Goal: Answer question/provide support

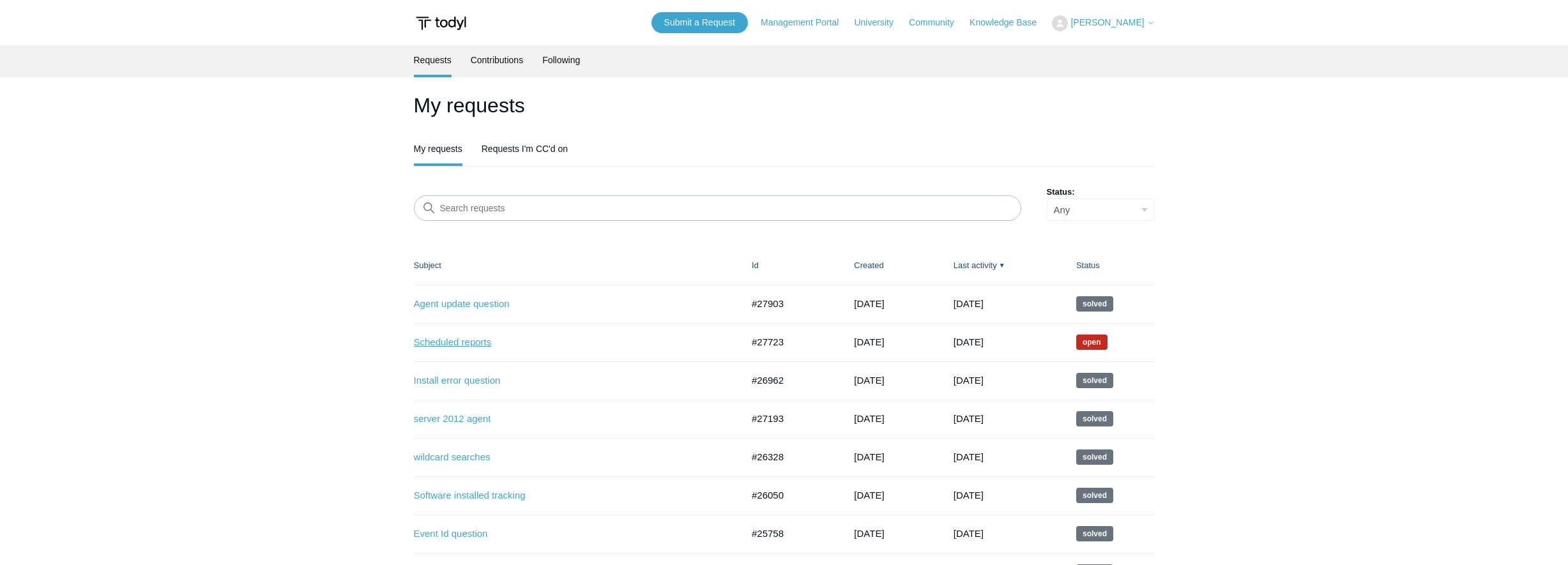
click at [417, 345] on link "Scheduled reports" at bounding box center [568, 342] width 309 height 14
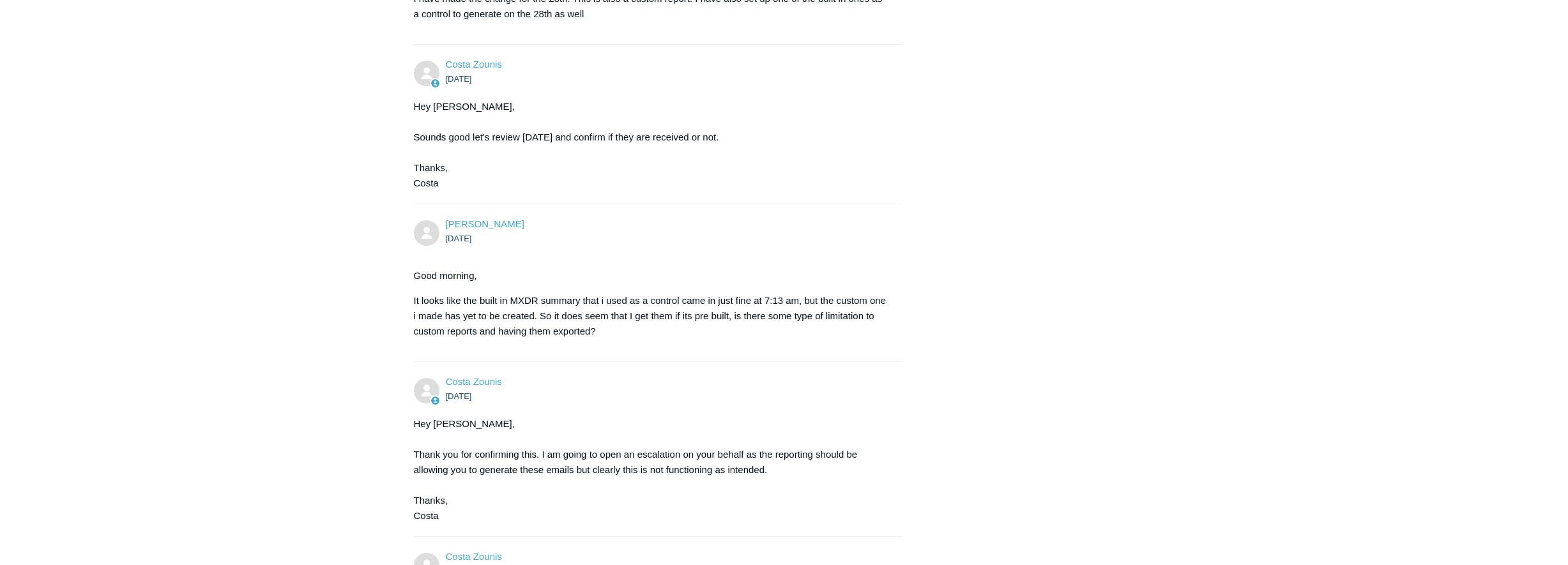
scroll to position [1226, 0]
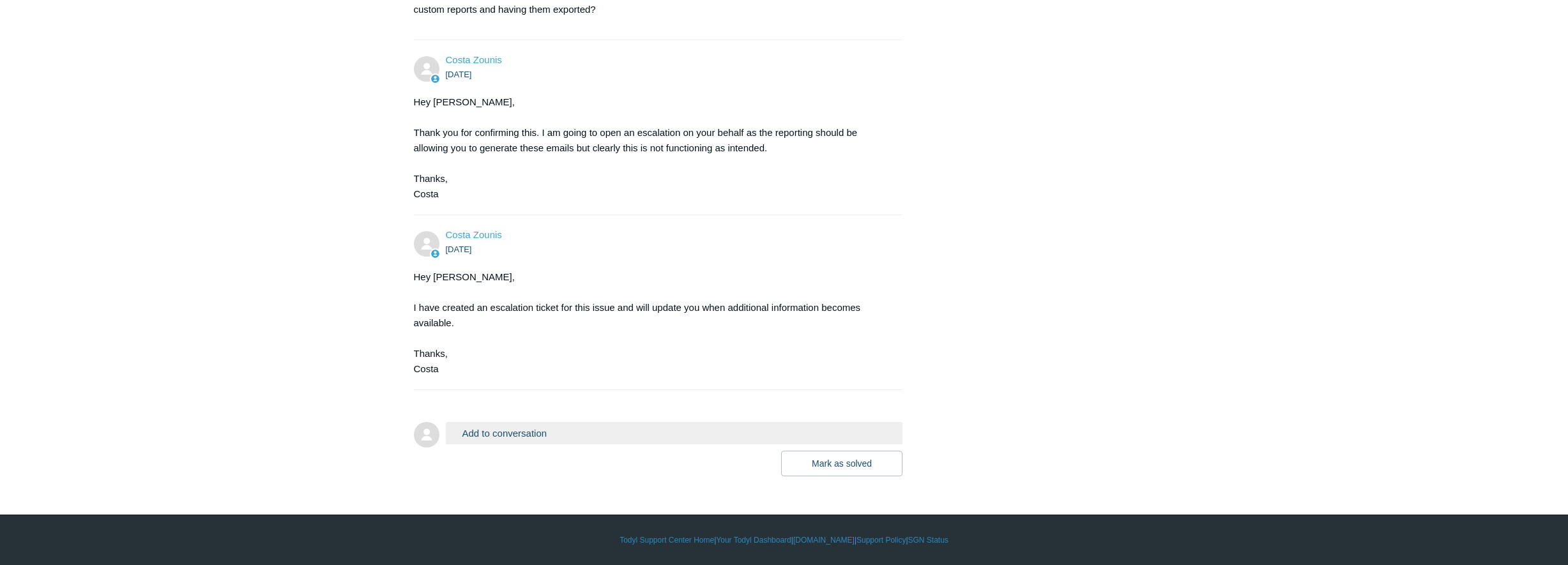
click at [521, 428] on button "Add to conversation" at bounding box center [674, 433] width 458 height 22
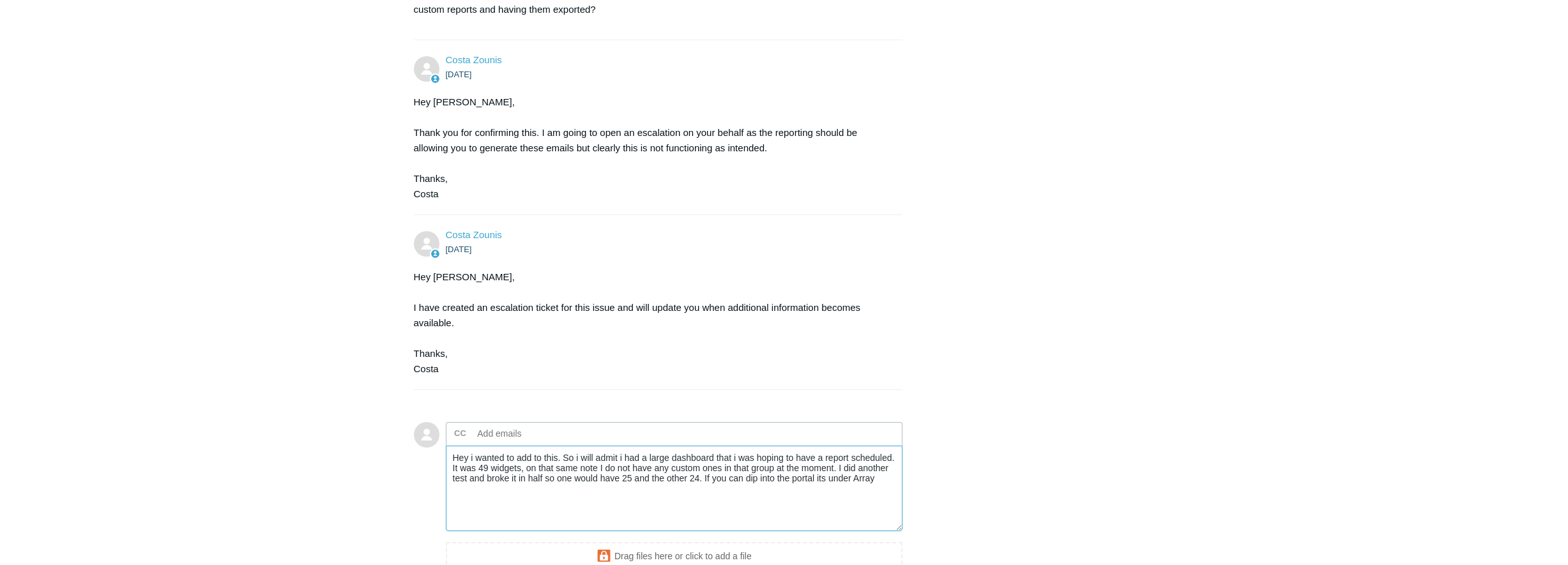
click at [885, 486] on textarea "Hey i wanted to add to this. So i will admit i had a large dashboard that i was…" at bounding box center [674, 489] width 458 height 86
click at [883, 484] on textarea "Hey i wanted to add to this. So i will admit i had a large dashboard that i was…" at bounding box center [674, 489] width 458 height 86
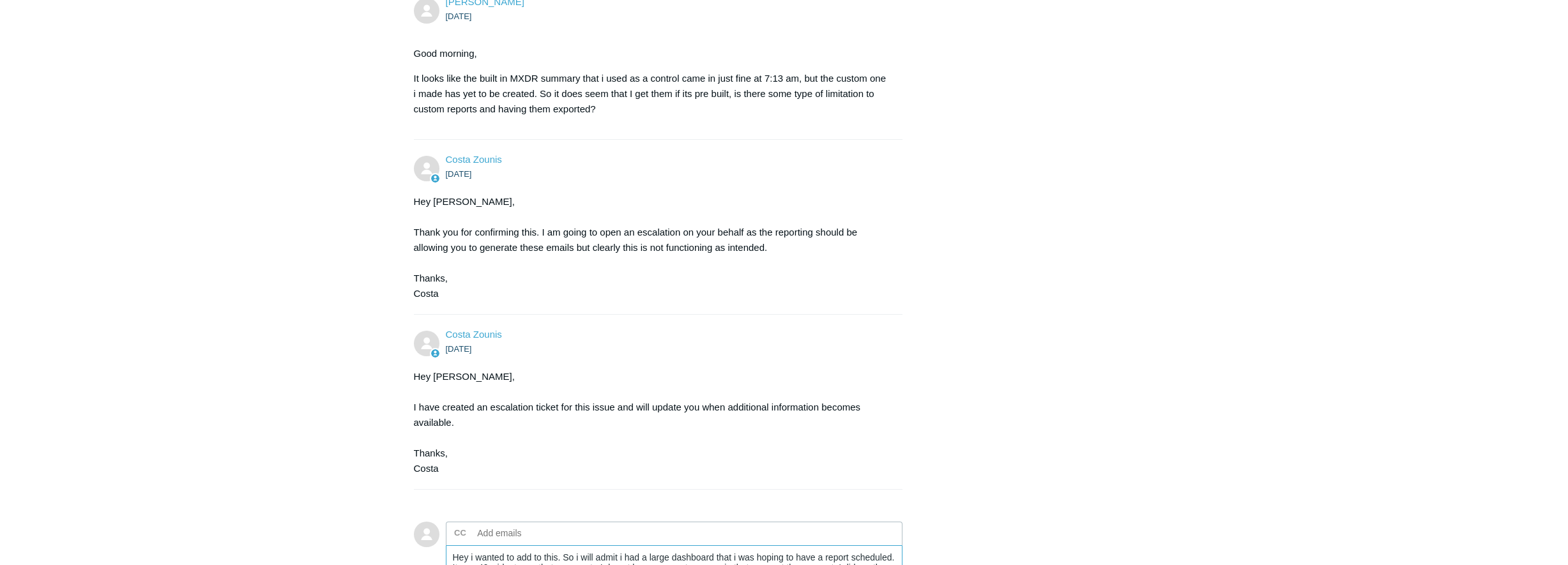
scroll to position [1353, 0]
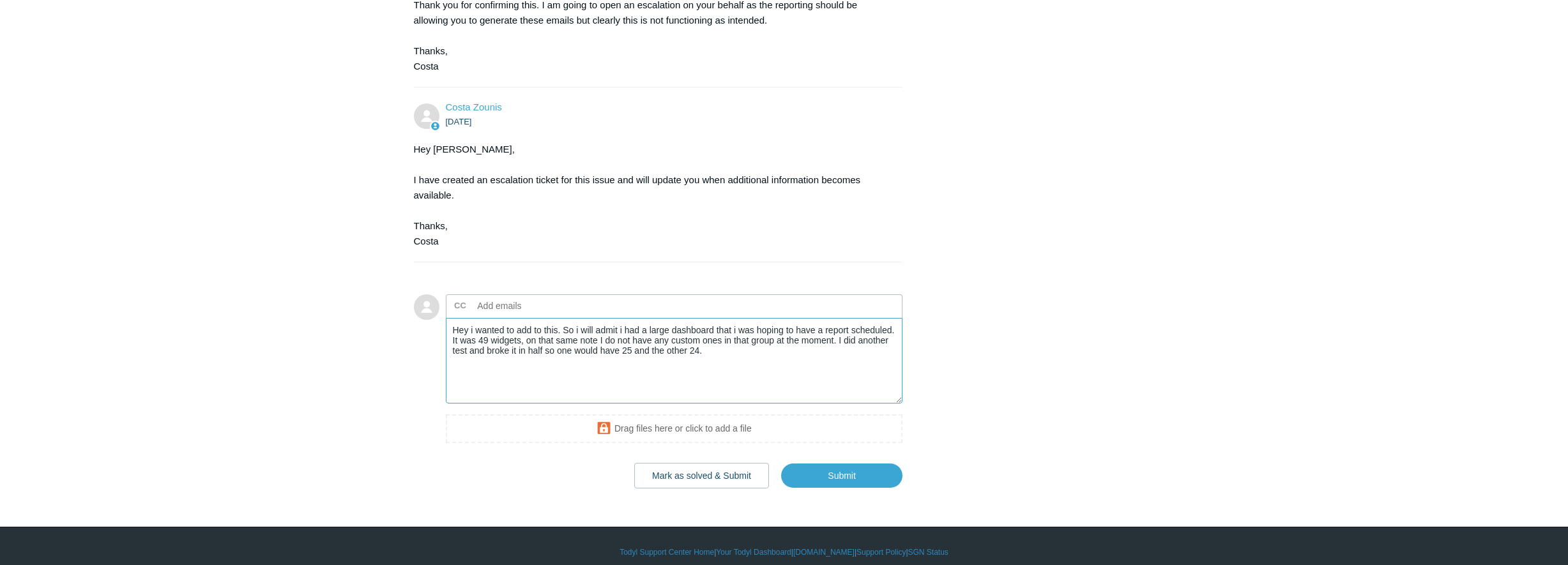
click at [729, 354] on textarea "Hey i wanted to add to this. So i will admit i had a large dashboard that i was…" at bounding box center [674, 361] width 458 height 86
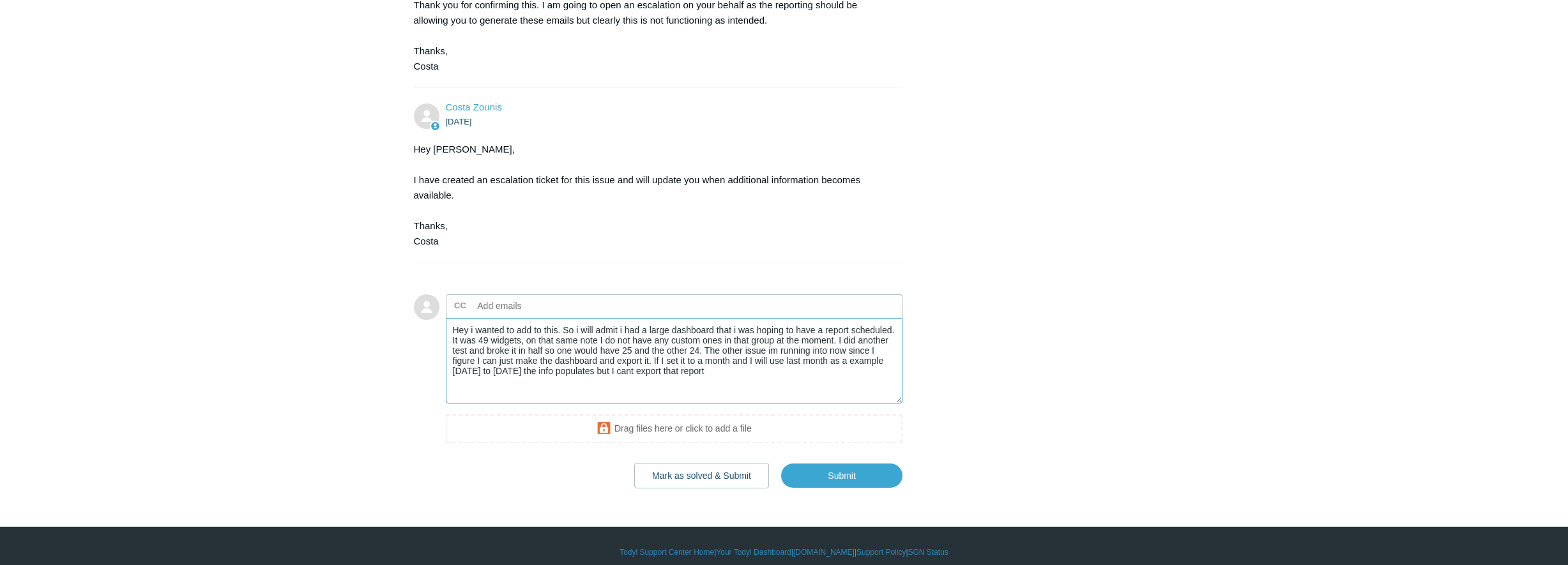
click at [509, 366] on textarea "Hey i wanted to add to this. So i will admit i had a large dashboard that i was…" at bounding box center [674, 361] width 458 height 86
click at [749, 378] on textarea "Hey i wanted to add to this. So i will admit i had a large dashboard that i was…" at bounding box center [674, 361] width 458 height 86
click at [660, 371] on textarea "Hey i wanted to add to this. So i will admit i had a large dashboard that i was…" at bounding box center [674, 361] width 458 height 86
type textarea "Hey i wanted to add to this. So i will admit i had a large dashboard that i was…"
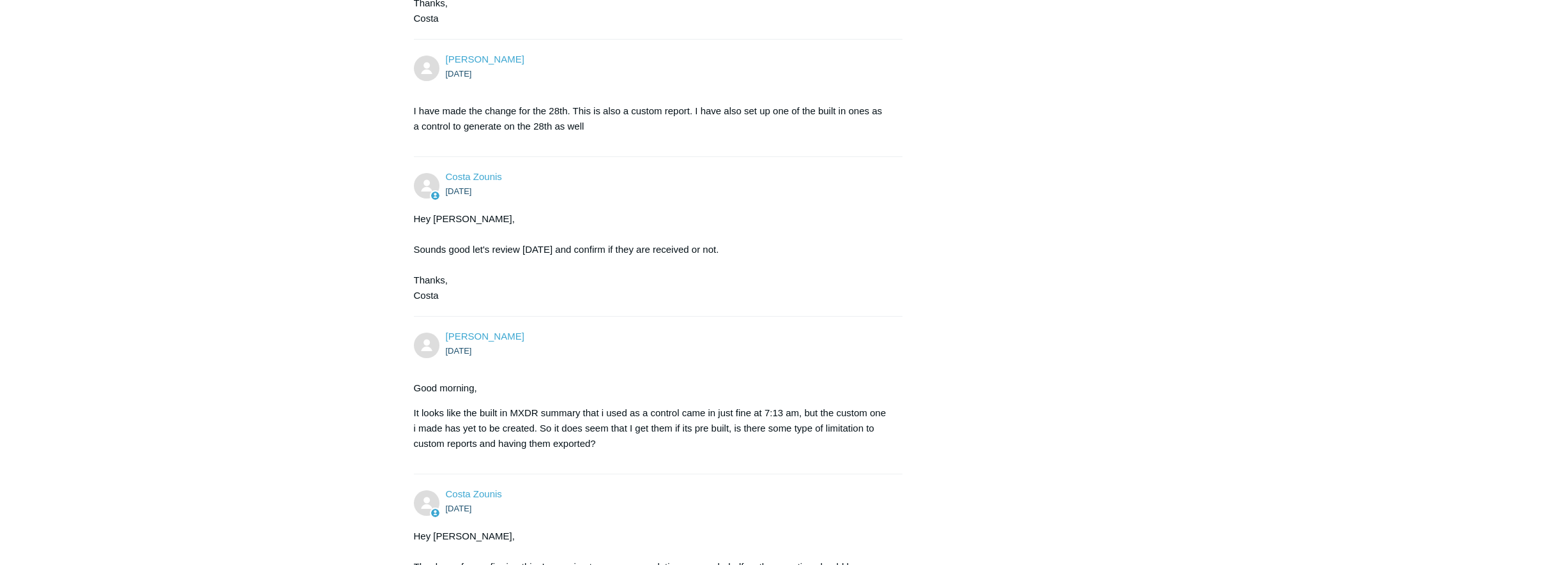
scroll to position [791, 0]
